Goal: Information Seeking & Learning: Learn about a topic

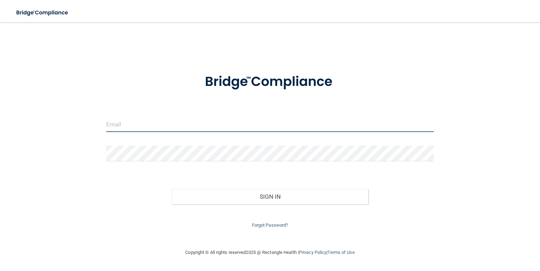
click at [121, 125] on input "email" at bounding box center [270, 124] width 328 height 16
type input "[PERSON_NAME][EMAIL_ADDRESS][DOMAIN_NAME]"
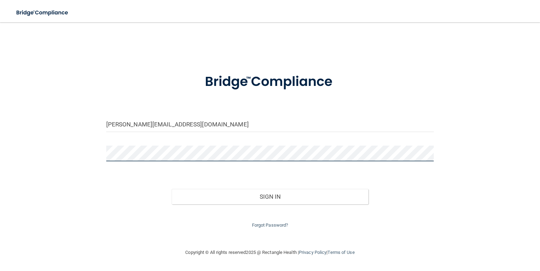
click at [172, 189] on button "Sign In" at bounding box center [270, 196] width 197 height 15
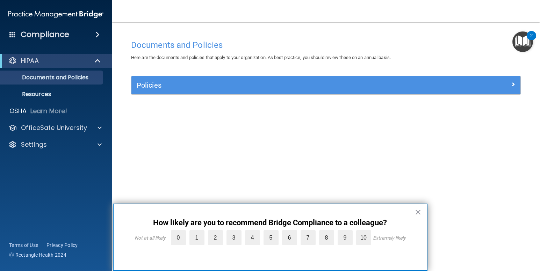
drag, startPoint x: 418, startPoint y: 213, endPoint x: 412, endPoint y: 215, distance: 6.2
click at [418, 213] on button "×" at bounding box center [418, 212] width 7 height 11
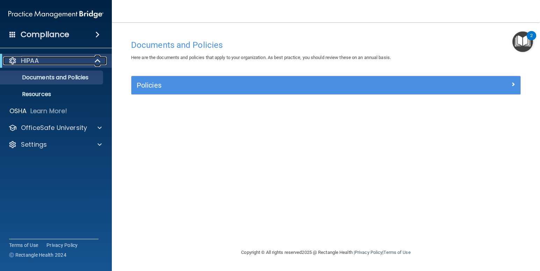
click at [38, 59] on p "HIPAA" at bounding box center [30, 61] width 18 height 8
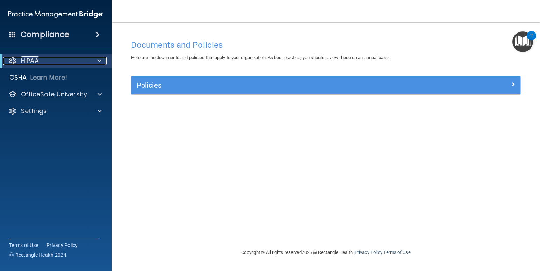
click at [38, 59] on p "HIPAA" at bounding box center [30, 61] width 18 height 8
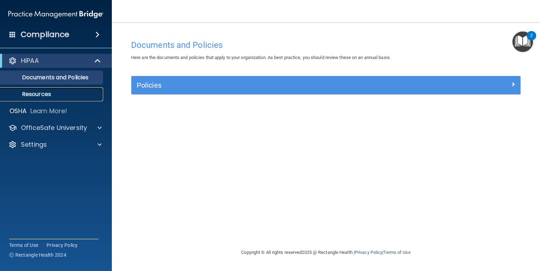
click at [58, 98] on link "Resources" at bounding box center [48, 94] width 110 height 14
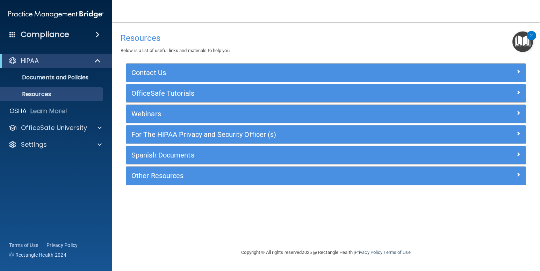
click at [56, 34] on h4 "Compliance" at bounding box center [45, 35] width 49 height 10
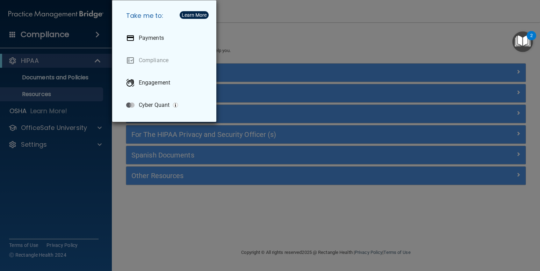
click at [63, 36] on div "Take me to: Payments Compliance Engagement Cyber Quant" at bounding box center [270, 135] width 540 height 271
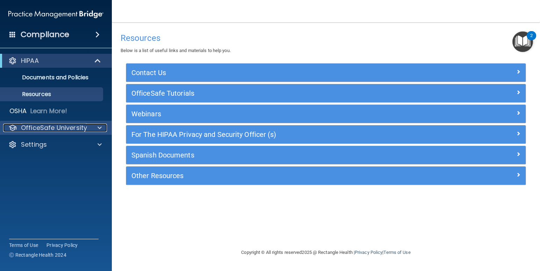
click at [56, 127] on p "OfficeSafe University" at bounding box center [54, 128] width 66 height 8
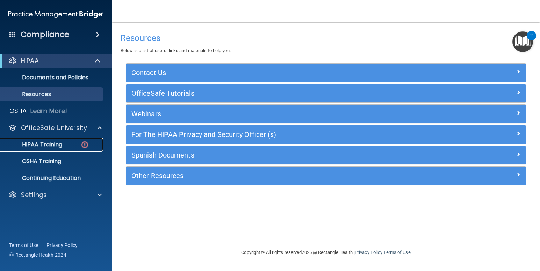
click at [51, 145] on p "HIPAA Training" at bounding box center [34, 144] width 58 height 7
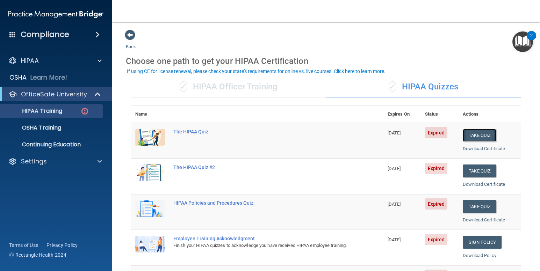
click at [471, 137] on button "Take Quiz" at bounding box center [480, 135] width 34 height 13
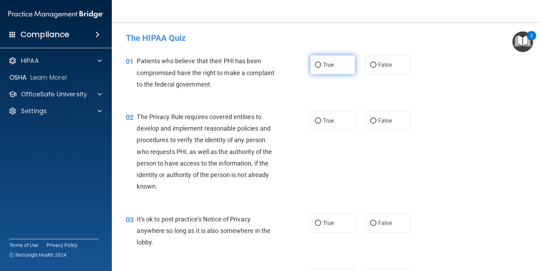
click at [315, 64] on input "True" at bounding box center [318, 65] width 6 height 5
radio input "true"
click at [316, 121] on input "True" at bounding box center [318, 121] width 6 height 5
radio input "true"
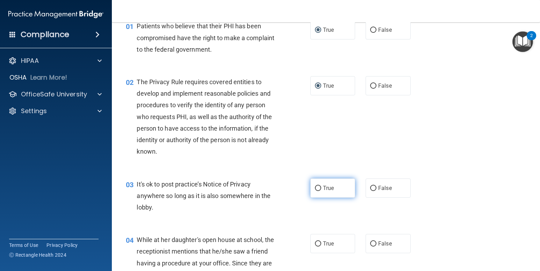
click at [316, 189] on input "True" at bounding box center [318, 188] width 6 height 5
radio input "true"
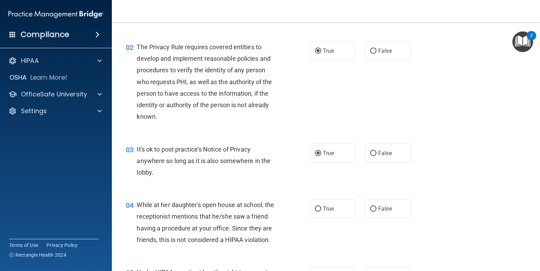
scroll to position [105, 0]
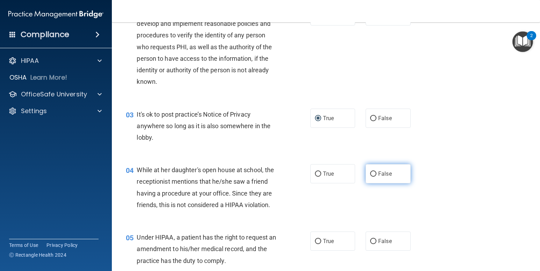
click at [370, 176] on input "False" at bounding box center [373, 174] width 6 height 5
radio input "true"
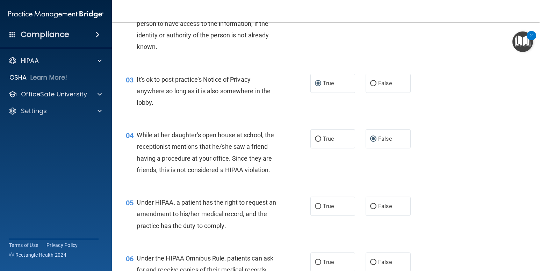
scroll to position [175, 0]
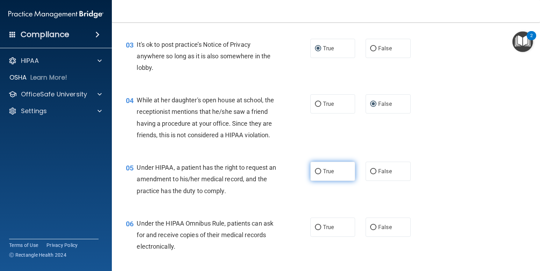
click at [315, 172] on input "True" at bounding box center [318, 171] width 6 height 5
radio input "true"
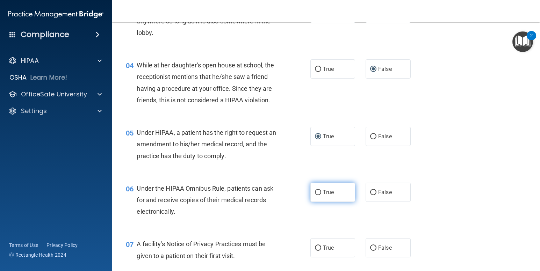
click at [315, 192] on input "True" at bounding box center [318, 192] width 6 height 5
radio input "true"
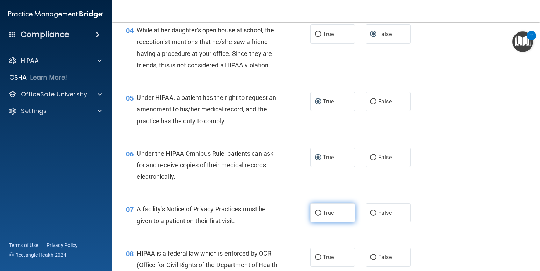
click at [316, 214] on input "True" at bounding box center [318, 213] width 6 height 5
radio input "true"
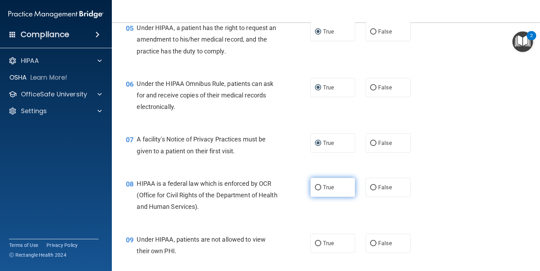
click at [317, 187] on input "True" at bounding box center [318, 187] width 6 height 5
radio input "true"
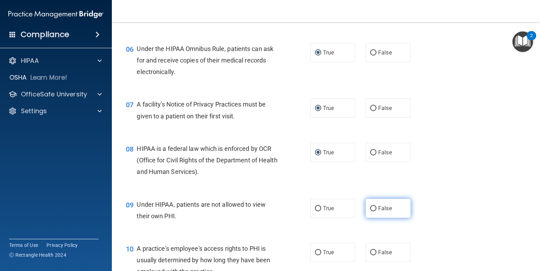
click at [372, 209] on input "False" at bounding box center [373, 208] width 6 height 5
radio input "true"
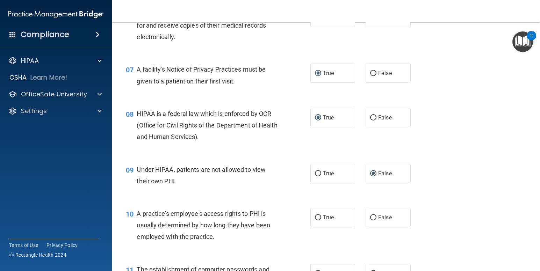
scroll to position [420, 0]
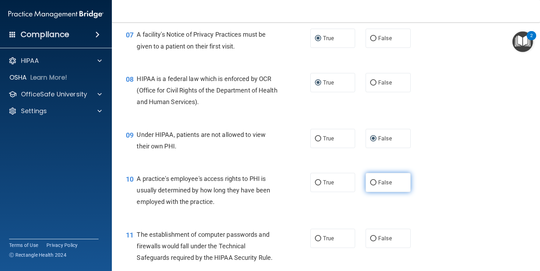
click at [370, 184] on input "False" at bounding box center [373, 182] width 6 height 5
radio input "true"
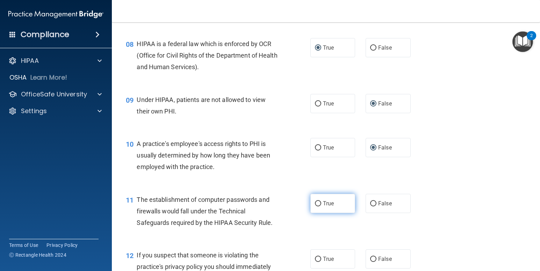
click at [315, 202] on input "True" at bounding box center [318, 203] width 6 height 5
radio input "true"
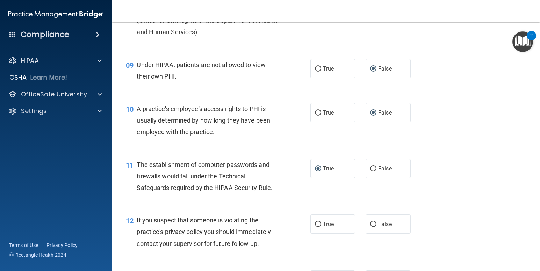
scroll to position [525, 0]
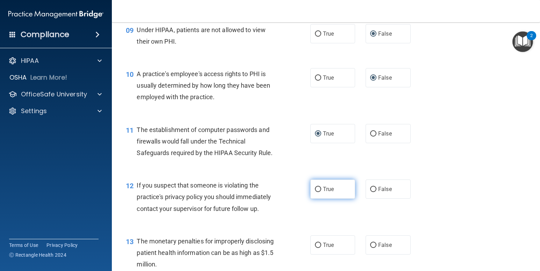
click at [318, 190] on input "True" at bounding box center [318, 189] width 6 height 5
radio input "true"
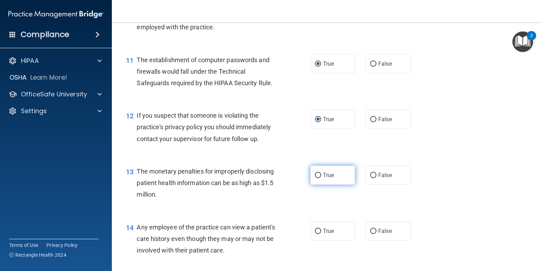
click at [316, 174] on input "True" at bounding box center [318, 175] width 6 height 5
radio input "true"
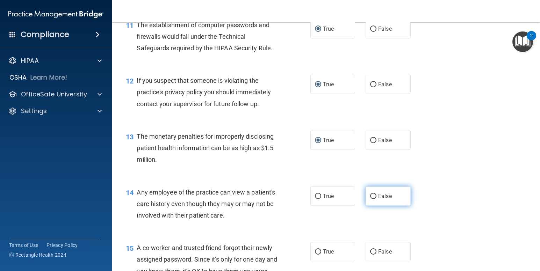
click at [373, 196] on input "False" at bounding box center [373, 196] width 6 height 5
radio input "true"
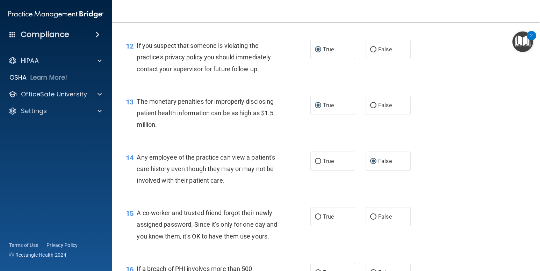
scroll to position [699, 0]
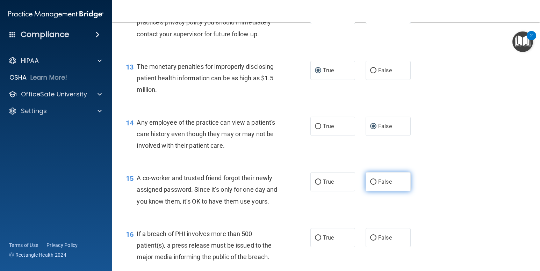
click at [370, 184] on input "False" at bounding box center [373, 182] width 6 height 5
radio input "true"
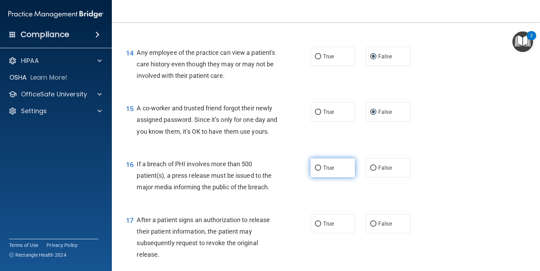
click at [316, 171] on input "True" at bounding box center [318, 168] width 6 height 5
radio input "true"
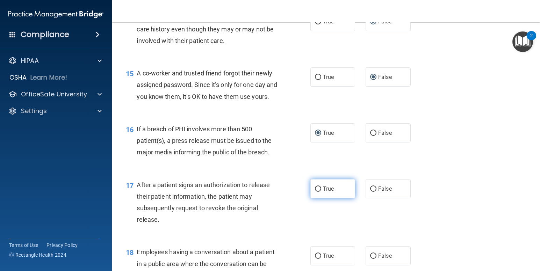
click at [315, 192] on input "True" at bounding box center [318, 189] width 6 height 5
radio input "true"
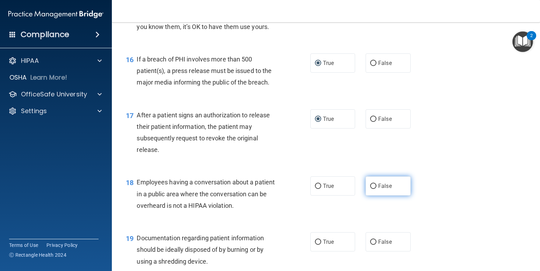
click at [370, 189] on input "False" at bounding box center [373, 186] width 6 height 5
radio input "true"
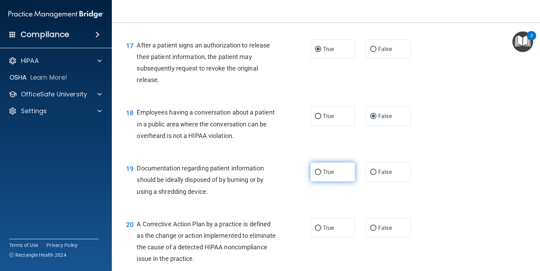
click at [318, 175] on input "True" at bounding box center [318, 172] width 6 height 5
radio input "true"
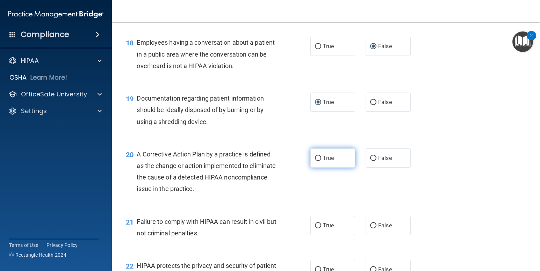
click at [315, 161] on input "True" at bounding box center [318, 158] width 6 height 5
radio input "true"
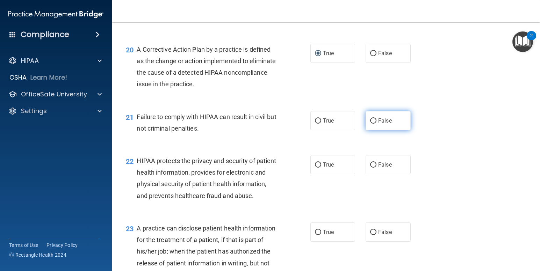
click at [370, 124] on input "False" at bounding box center [373, 121] width 6 height 5
radio input "true"
click at [316, 168] on input "True" at bounding box center [318, 165] width 6 height 5
radio input "true"
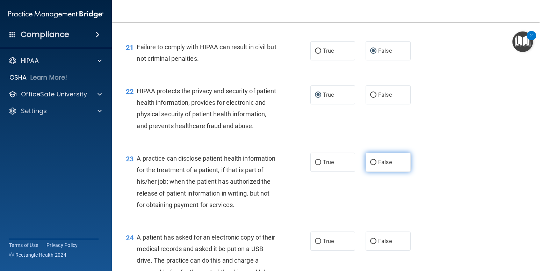
click at [374, 165] on input "False" at bounding box center [373, 162] width 6 height 5
radio input "true"
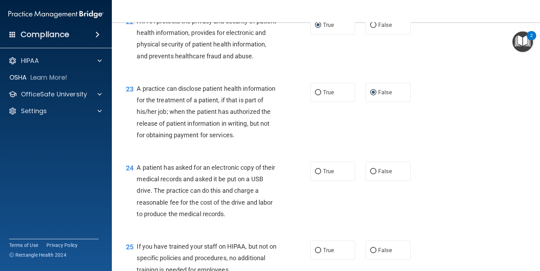
scroll to position [1294, 0]
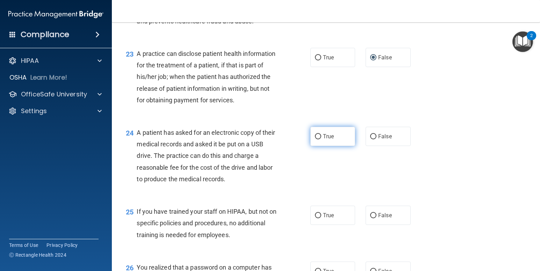
click at [316, 140] on input "True" at bounding box center [318, 136] width 6 height 5
radio input "true"
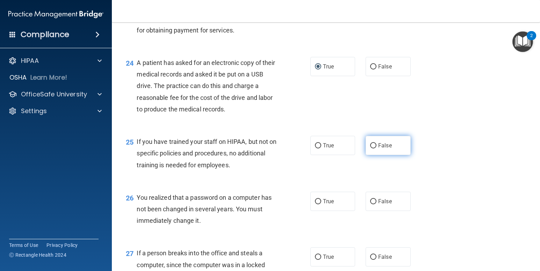
click at [370, 149] on input "False" at bounding box center [373, 145] width 6 height 5
radio input "true"
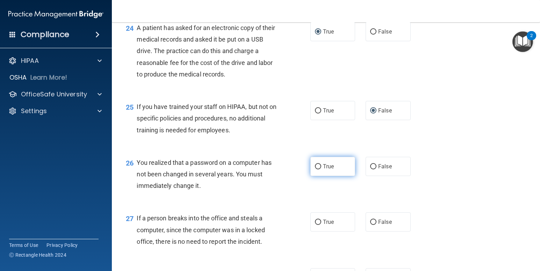
click at [317, 170] on input "True" at bounding box center [318, 166] width 6 height 5
radio input "true"
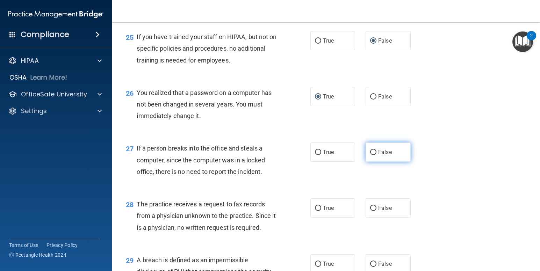
click at [370, 155] on input "False" at bounding box center [373, 152] width 6 height 5
radio input "true"
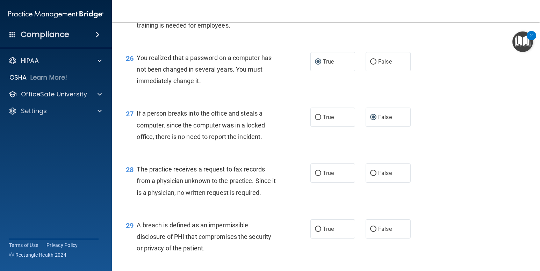
scroll to position [1539, 0]
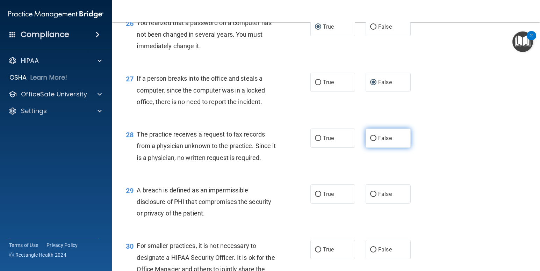
click at [371, 141] on input "False" at bounding box center [373, 138] width 6 height 5
radio input "true"
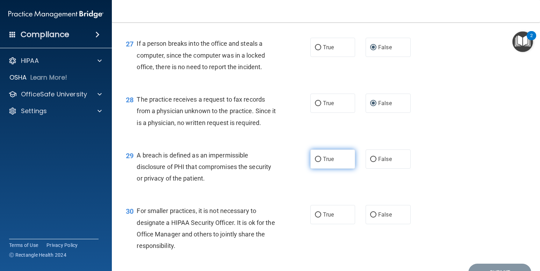
click at [317, 162] on input "True" at bounding box center [318, 159] width 6 height 5
radio input "true"
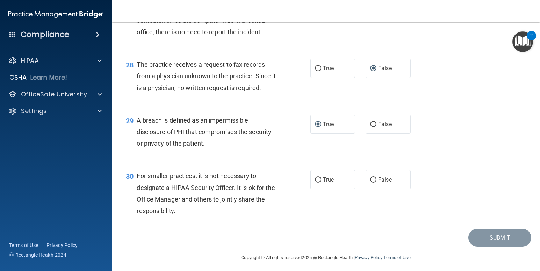
scroll to position [1644, 0]
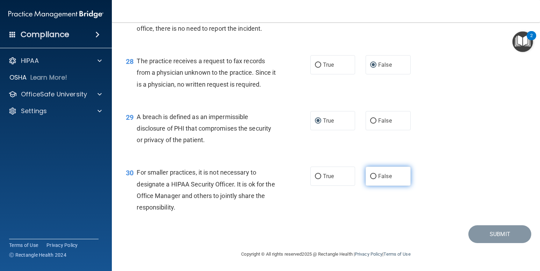
click at [372, 179] on input "False" at bounding box center [373, 176] width 6 height 5
radio input "true"
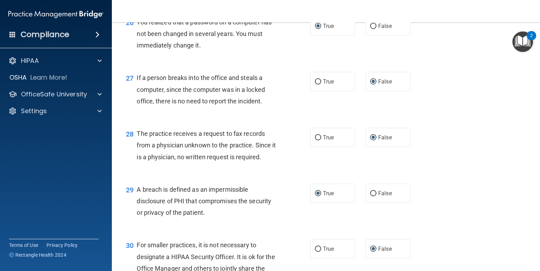
scroll to position [1647, 0]
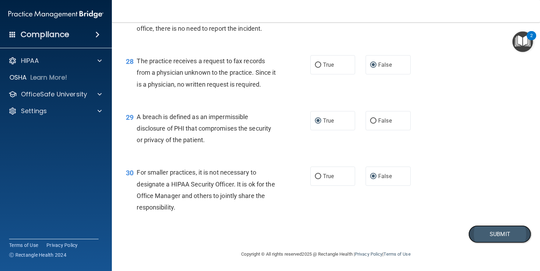
click at [482, 233] on button "Submit" at bounding box center [500, 235] width 63 height 18
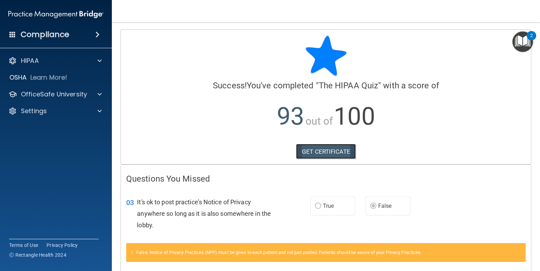
click at [308, 149] on link "GET CERTIFICATE" at bounding box center [326, 151] width 60 height 15
